Goal: Task Accomplishment & Management: Use online tool/utility

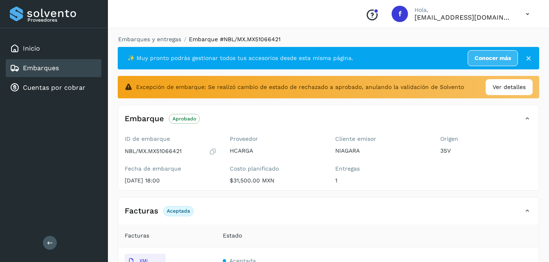
click at [60, 71] on div "Embarques" at bounding box center [54, 68] width 96 height 18
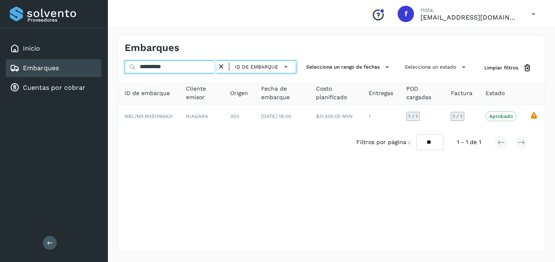
drag, startPoint x: 184, startPoint y: 65, endPoint x: 91, endPoint y: 63, distance: 93.2
click at [91, 63] on div "**********" at bounding box center [277, 131] width 555 height 262
paste input "text"
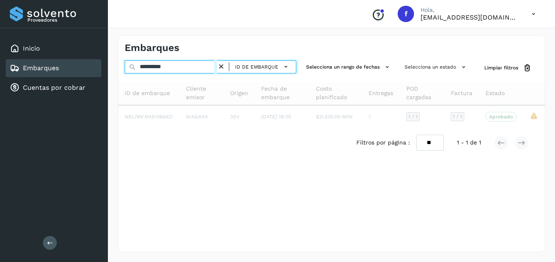
type input "**********"
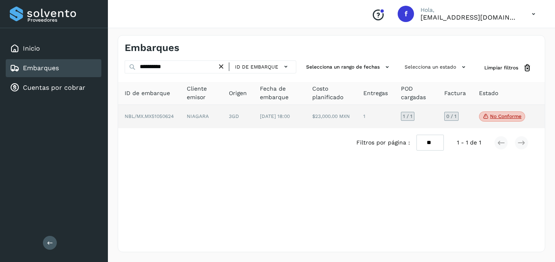
click at [497, 119] on p "No conforme" at bounding box center [505, 117] width 31 height 6
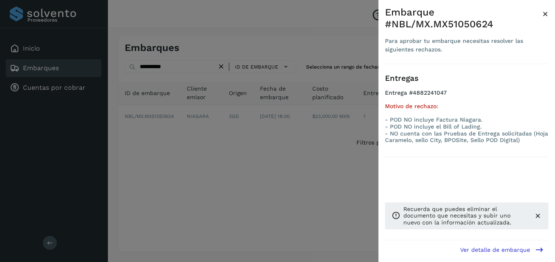
click at [296, 151] on div at bounding box center [277, 131] width 555 height 262
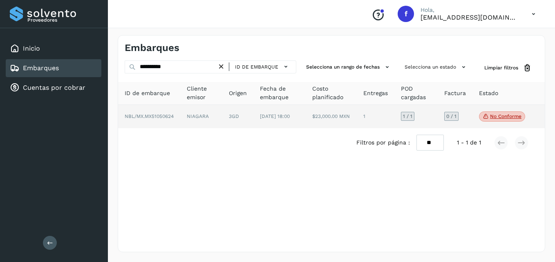
click at [171, 117] on span "NBL/MX.MX51050624" at bounding box center [149, 117] width 49 height 6
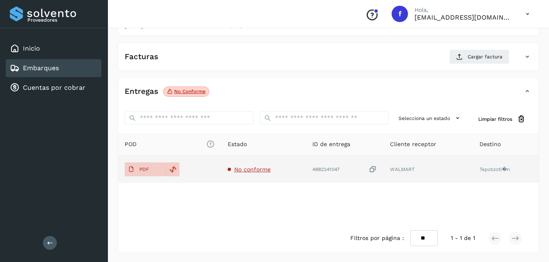
scroll to position [127, 0]
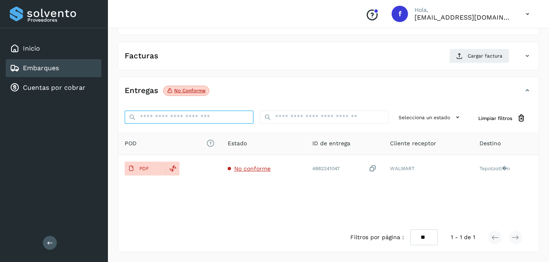
click at [187, 116] on input "ID de embarque" at bounding box center [189, 117] width 129 height 13
click at [191, 89] on p "No conforme" at bounding box center [189, 91] width 31 height 6
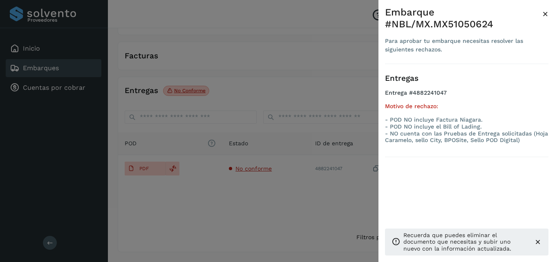
click at [546, 15] on span "×" at bounding box center [545, 13] width 6 height 11
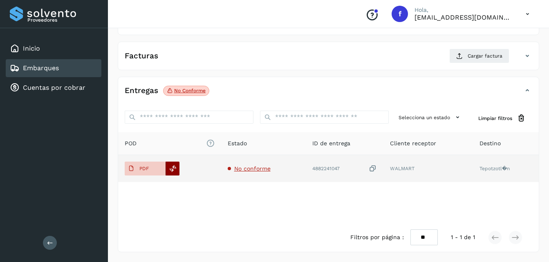
click at [172, 171] on icon at bounding box center [172, 168] width 7 height 7
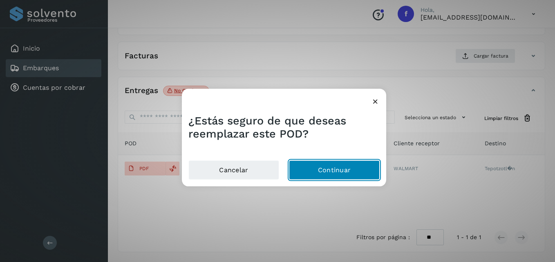
click at [325, 171] on button "Continuar" at bounding box center [334, 170] width 91 height 20
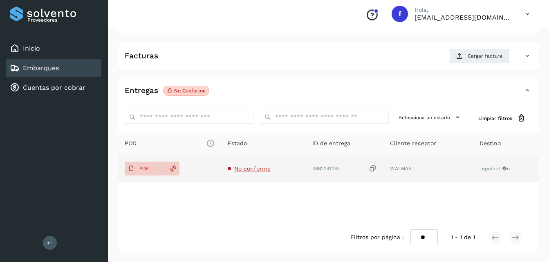
click at [252, 170] on span "No conforme" at bounding box center [252, 168] width 36 height 7
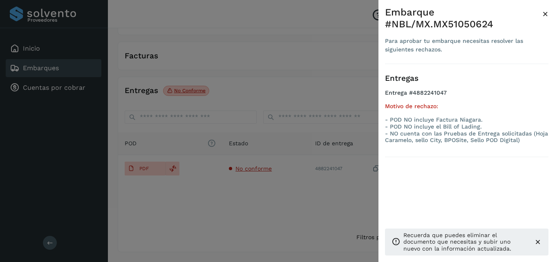
click at [284, 76] on div at bounding box center [277, 131] width 555 height 262
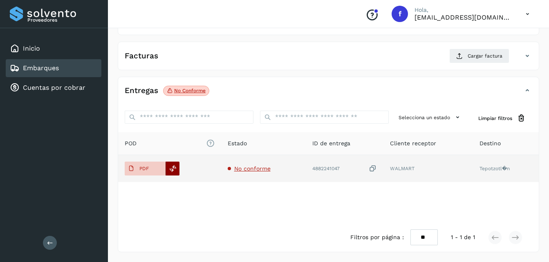
click at [173, 170] on icon at bounding box center [172, 168] width 7 height 7
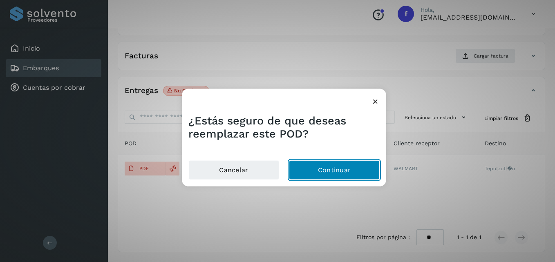
click at [332, 169] on button "Continuar" at bounding box center [334, 170] width 91 height 20
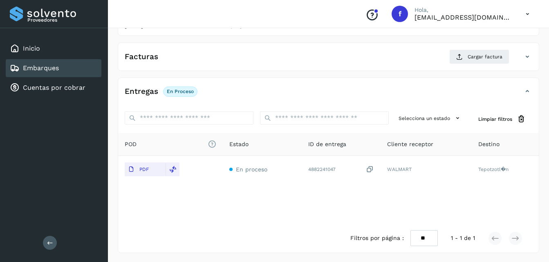
scroll to position [127, 0]
